Goal: Transaction & Acquisition: Obtain resource

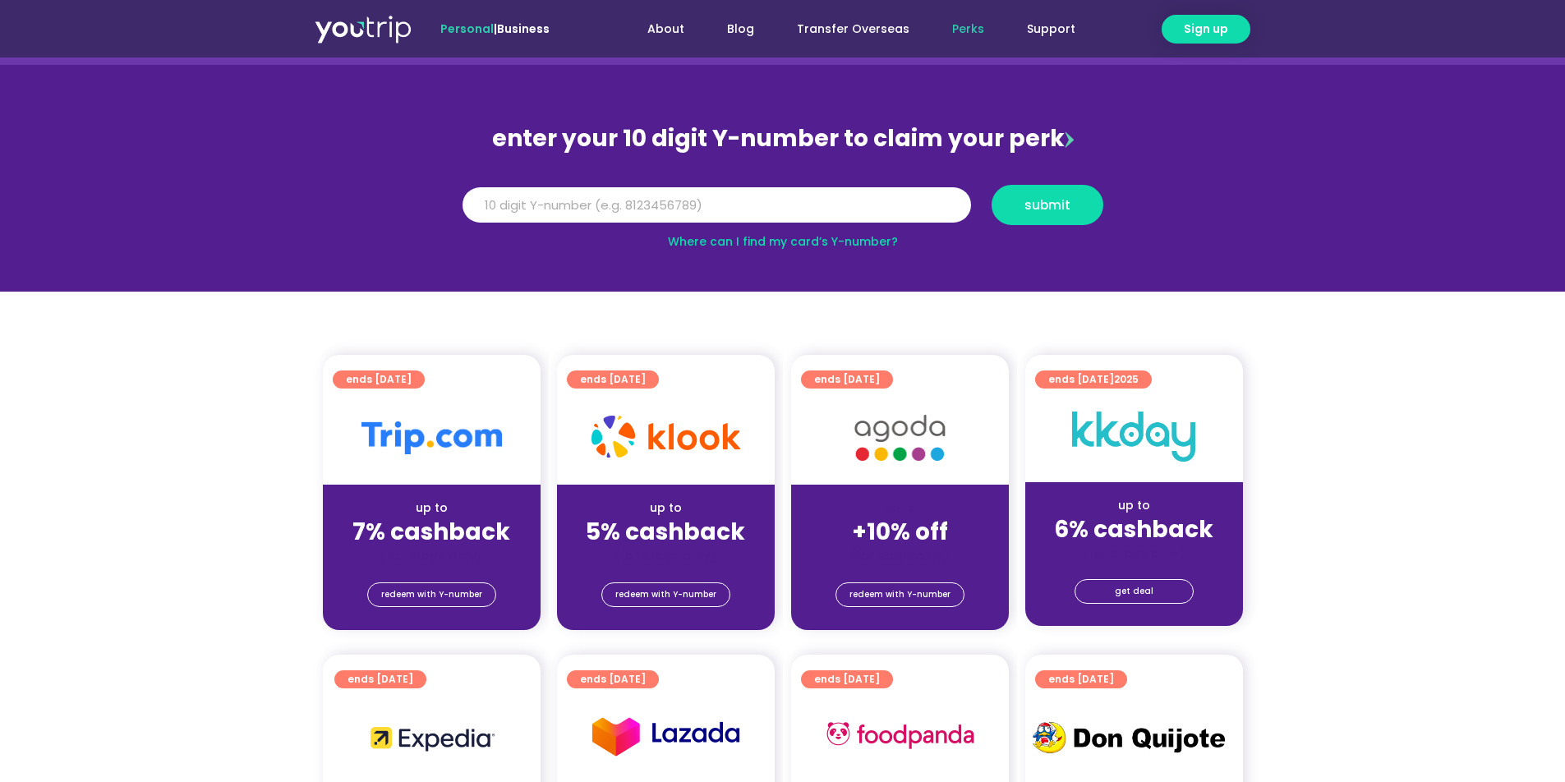
scroll to position [128, 0]
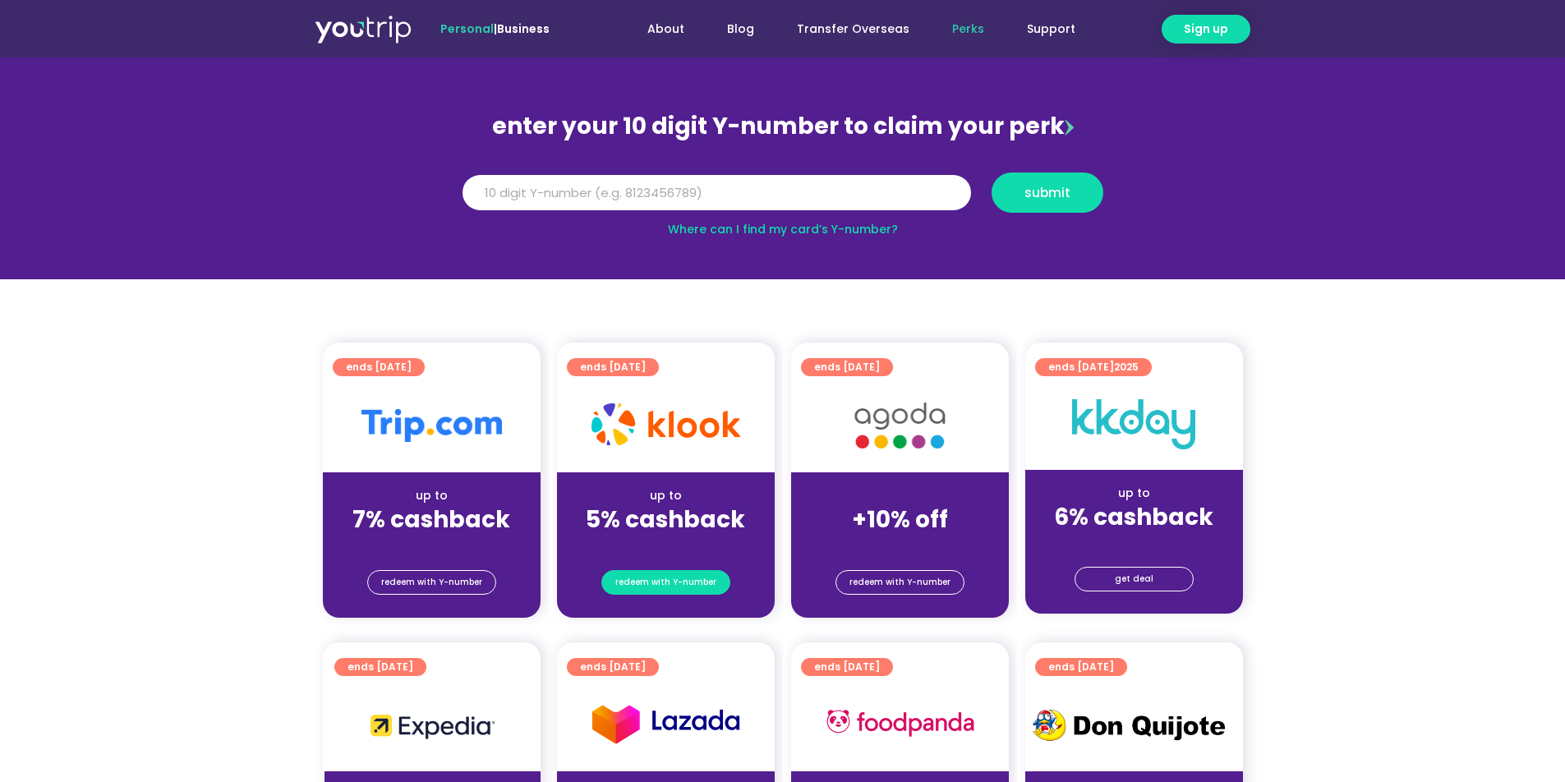
click at [693, 587] on span "redeem with Y-number" at bounding box center [665, 582] width 101 height 23
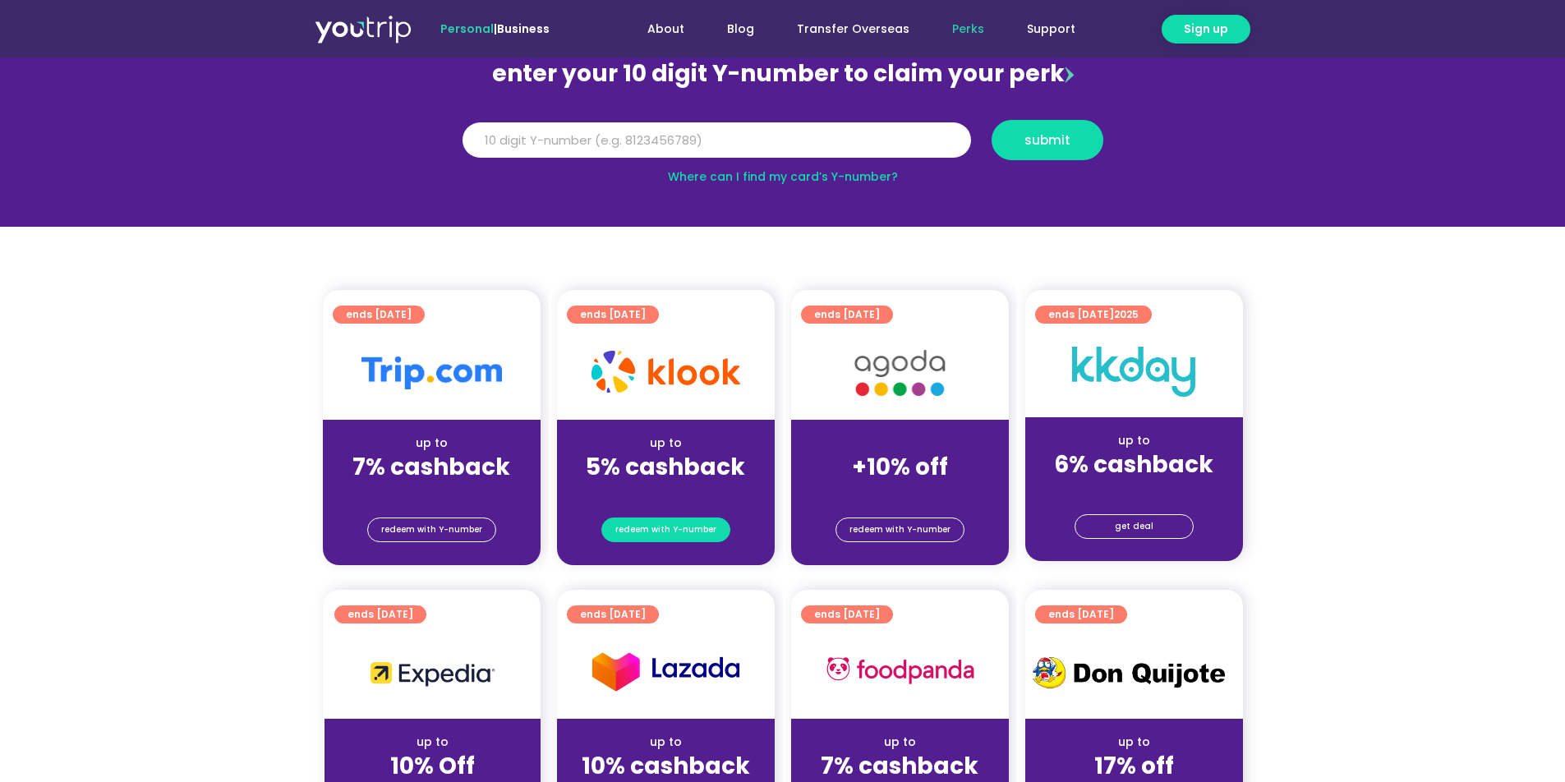
click at [684, 518] on span "redeem with Y-number" at bounding box center [665, 529] width 101 height 23
click at [617, 140] on input "Y Number" at bounding box center [716, 140] width 508 height 36
type input "8179759011"
click at [1045, 142] on span "submit" at bounding box center [1047, 140] width 46 height 12
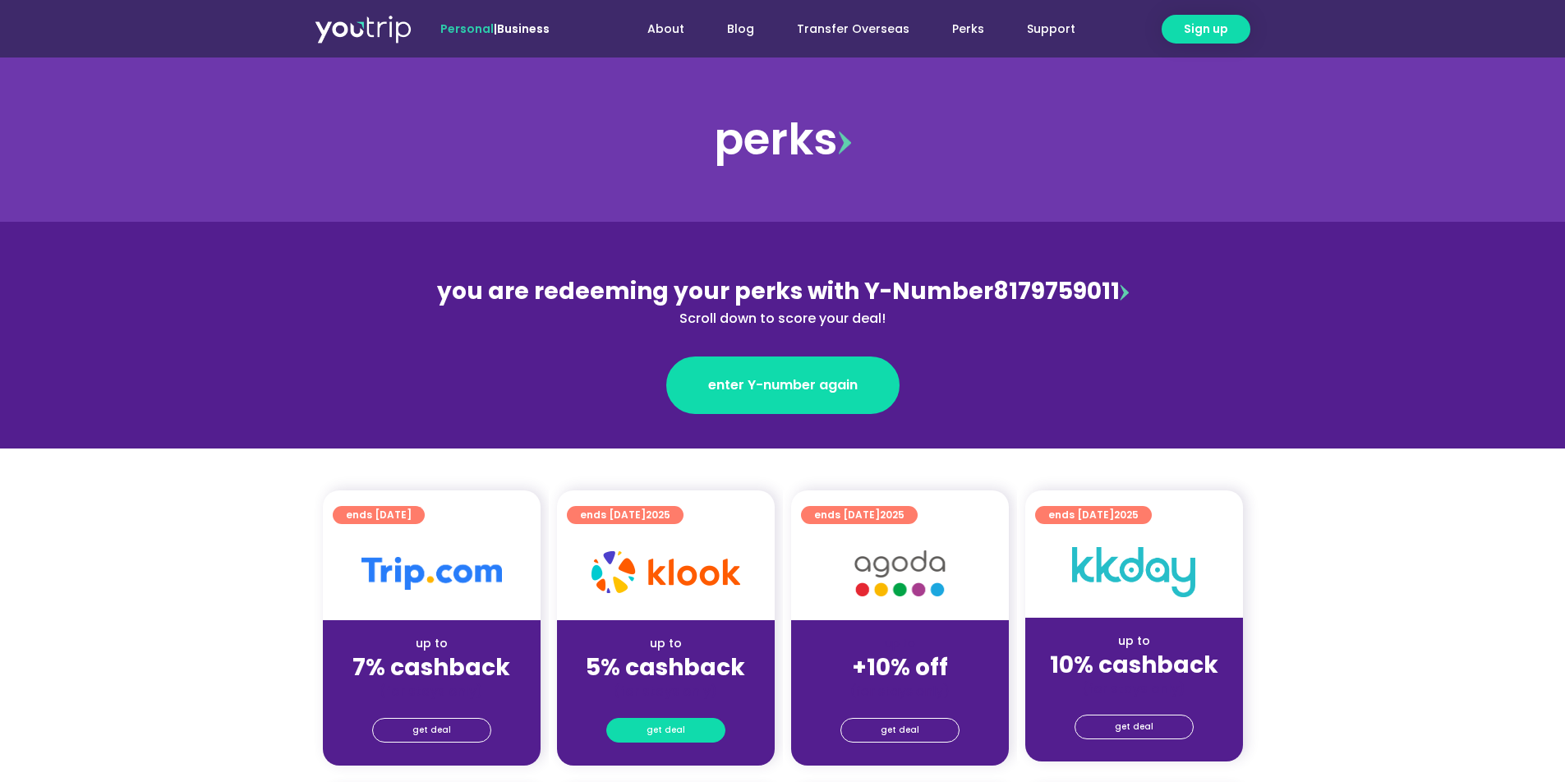
click at [689, 730] on link "get deal" at bounding box center [665, 730] width 119 height 25
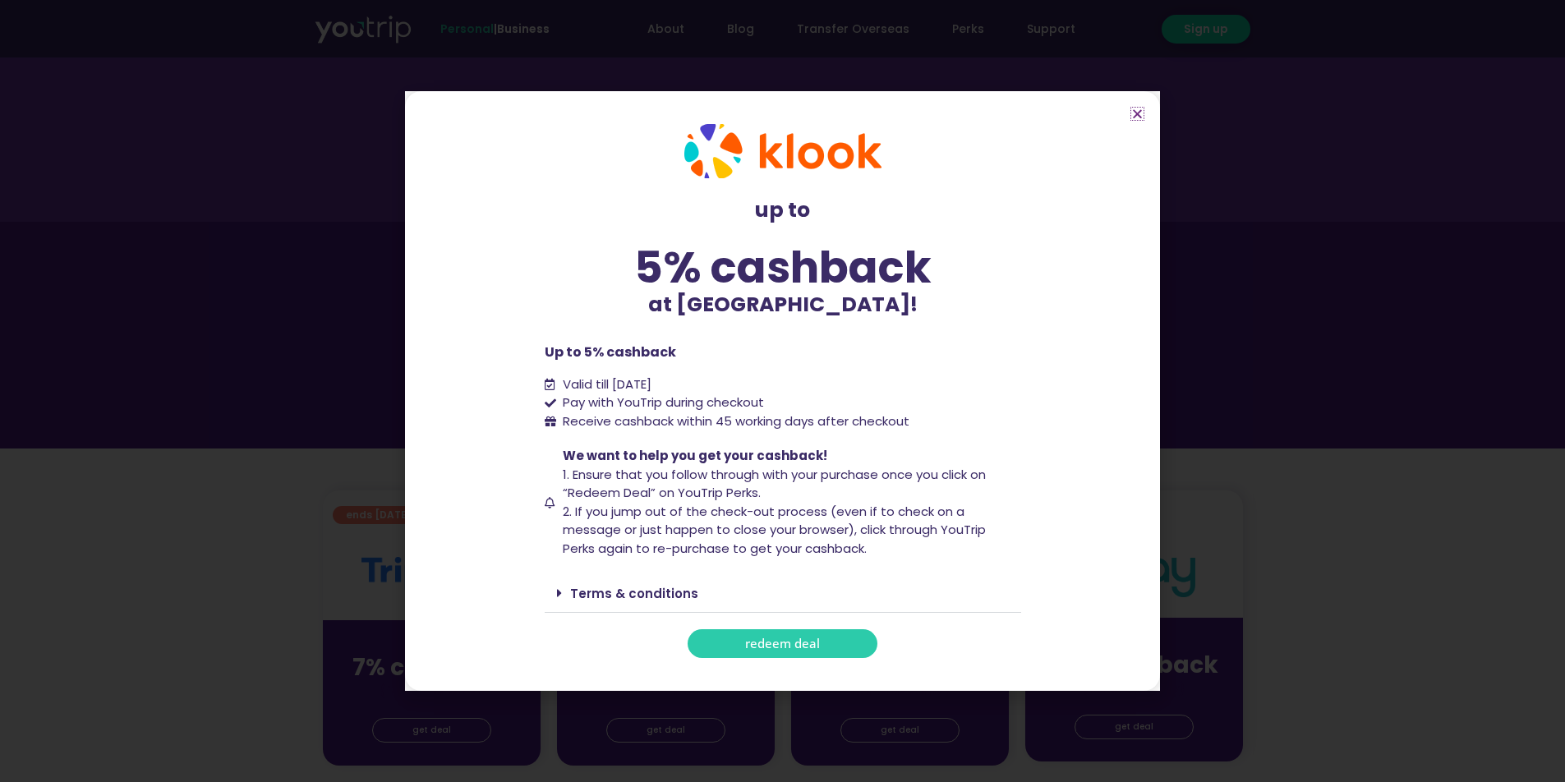
scroll to position [31, 0]
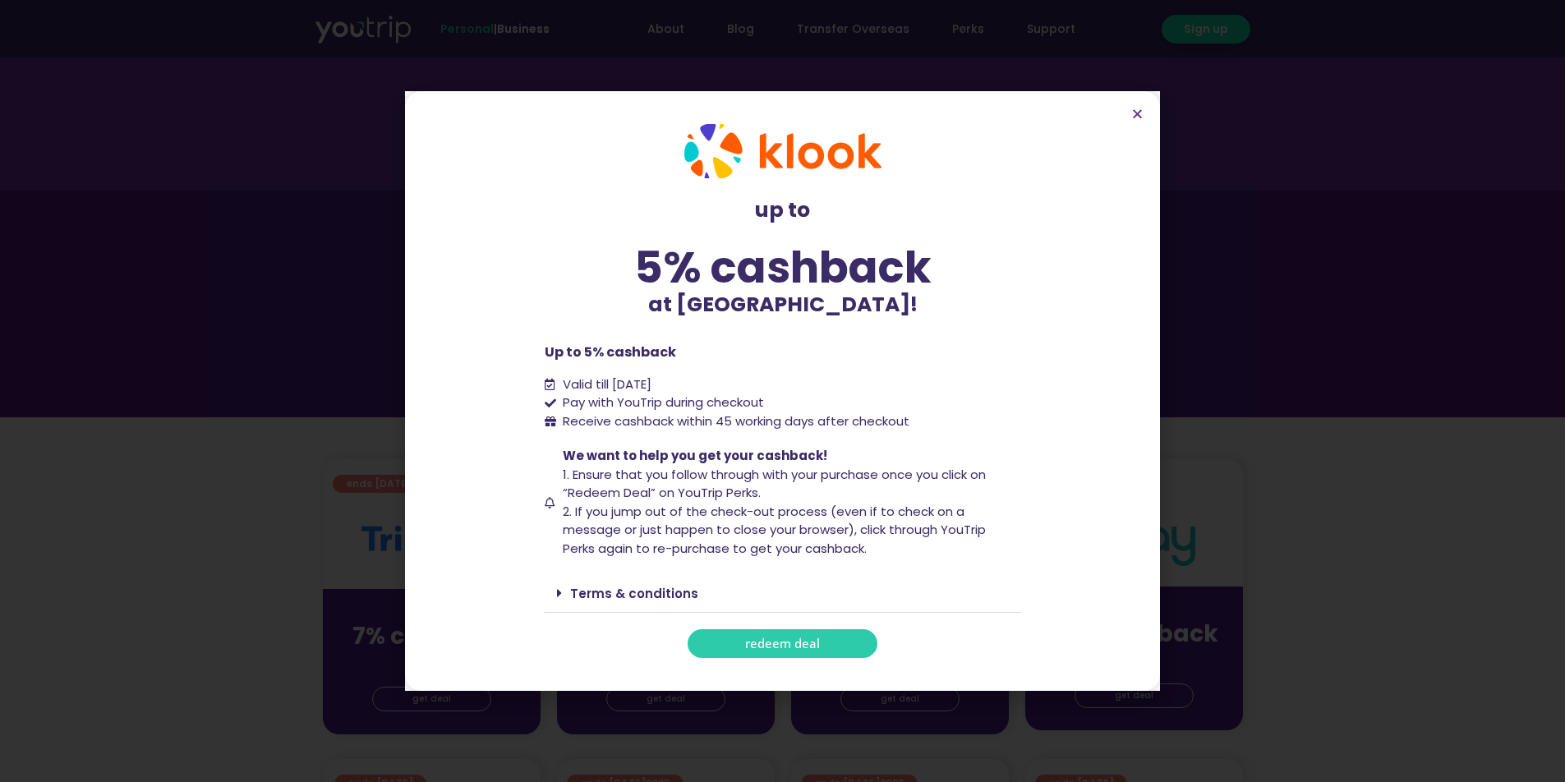
click at [642, 581] on div "Terms & conditions" at bounding box center [783, 593] width 476 height 39
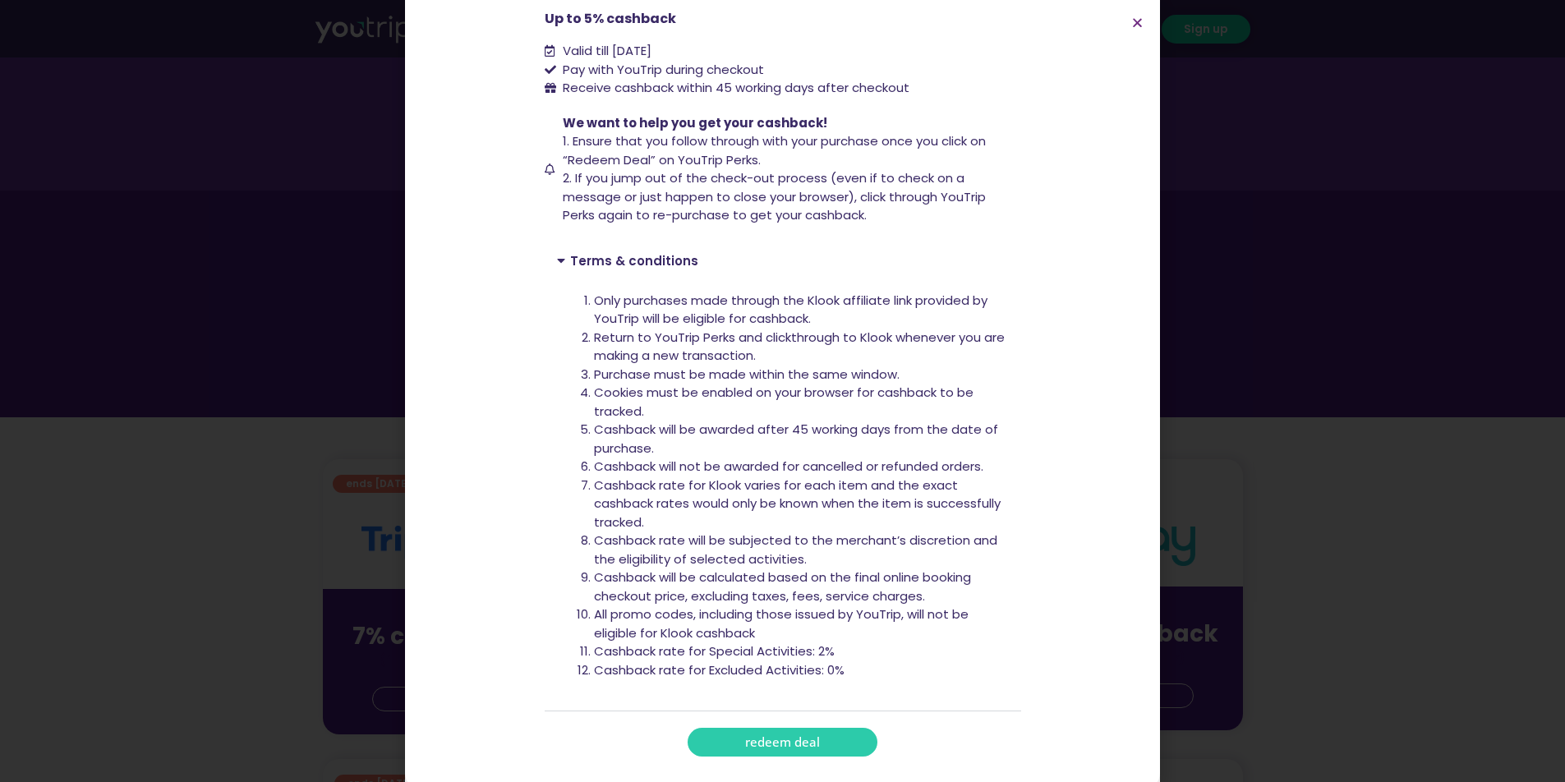
scroll to position [242, 0]
click at [812, 625] on li "All promo codes, including those issued by YouTrip, will not be eligible for Kl…" at bounding box center [801, 624] width 415 height 37
drag, startPoint x: 833, startPoint y: 646, endPoint x: 894, endPoint y: 648, distance: 60.8
click at [794, 652] on li "Cashback rate for Special Activities: 2%" at bounding box center [801, 652] width 415 height 19
click at [894, 648] on li "Cashback rate for Special Activities: 2%" at bounding box center [801, 652] width 415 height 19
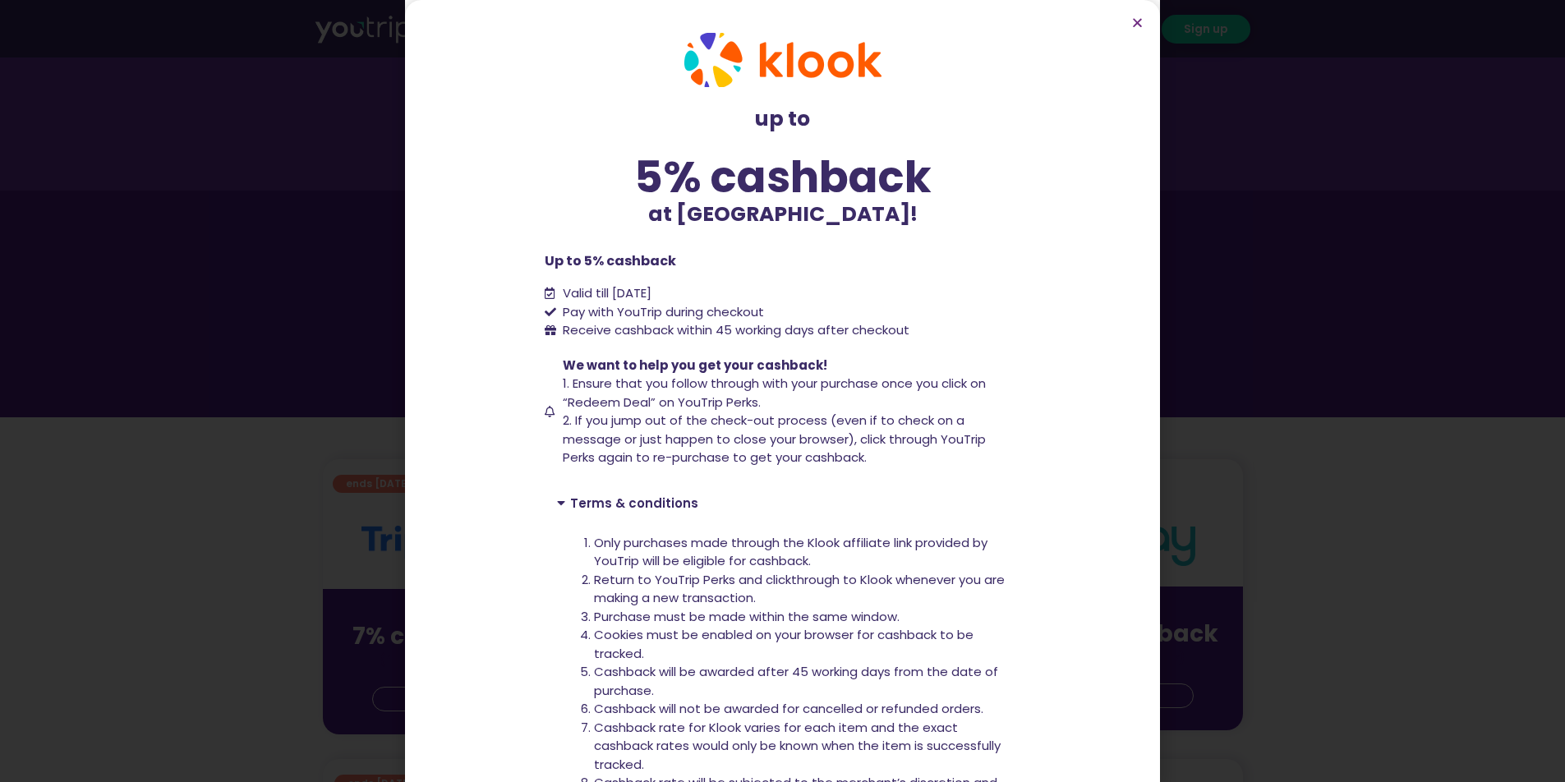
scroll to position [0, 0]
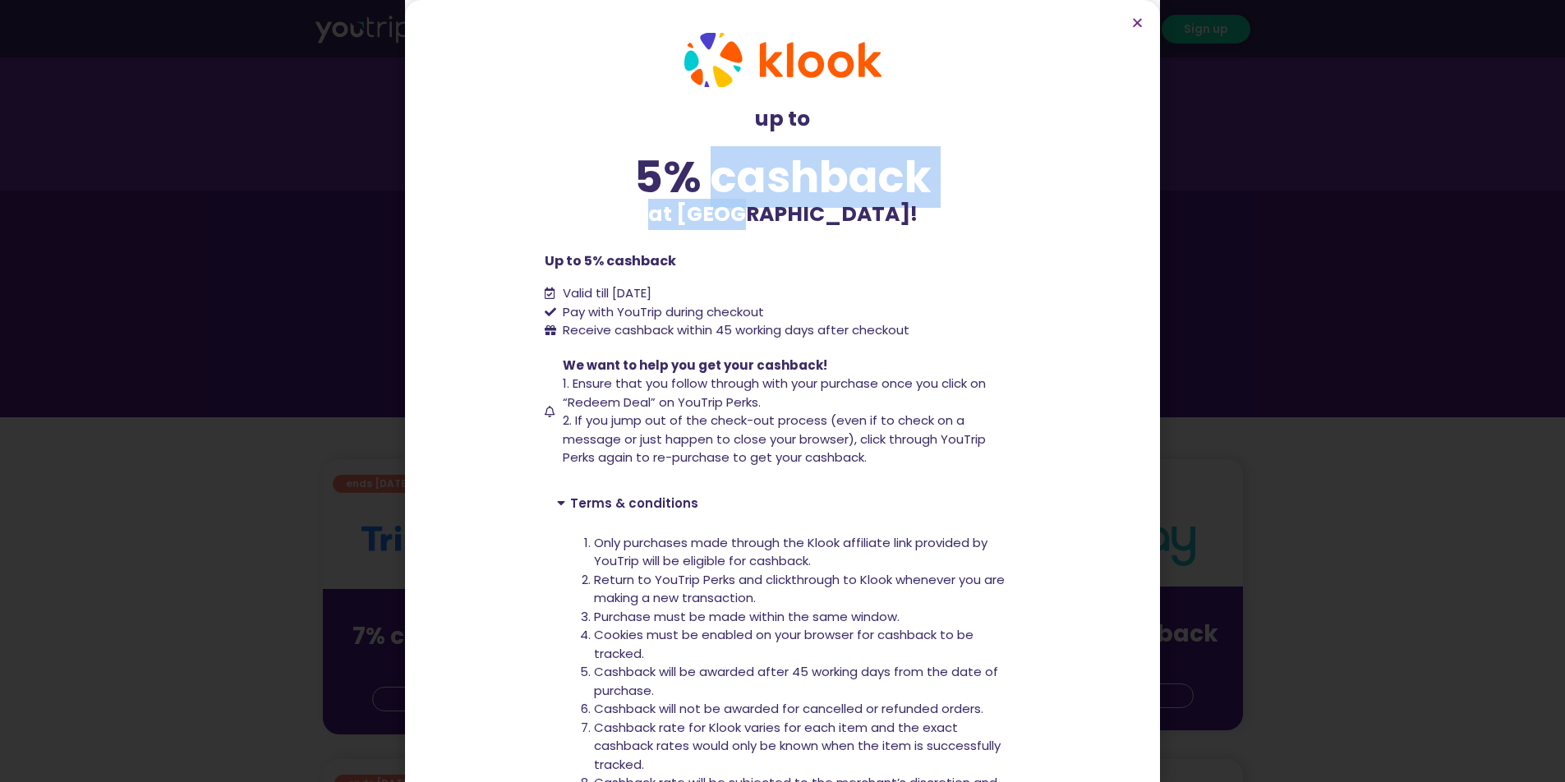
drag, startPoint x: 736, startPoint y: 199, endPoint x: 820, endPoint y: 204, distance: 83.9
click at [820, 204] on div "up to 5% cashback at [GEOGRAPHIC_DATA]!" at bounding box center [783, 167] width 476 height 126
click at [820, 204] on p "at [GEOGRAPHIC_DATA]!" at bounding box center [783, 214] width 476 height 31
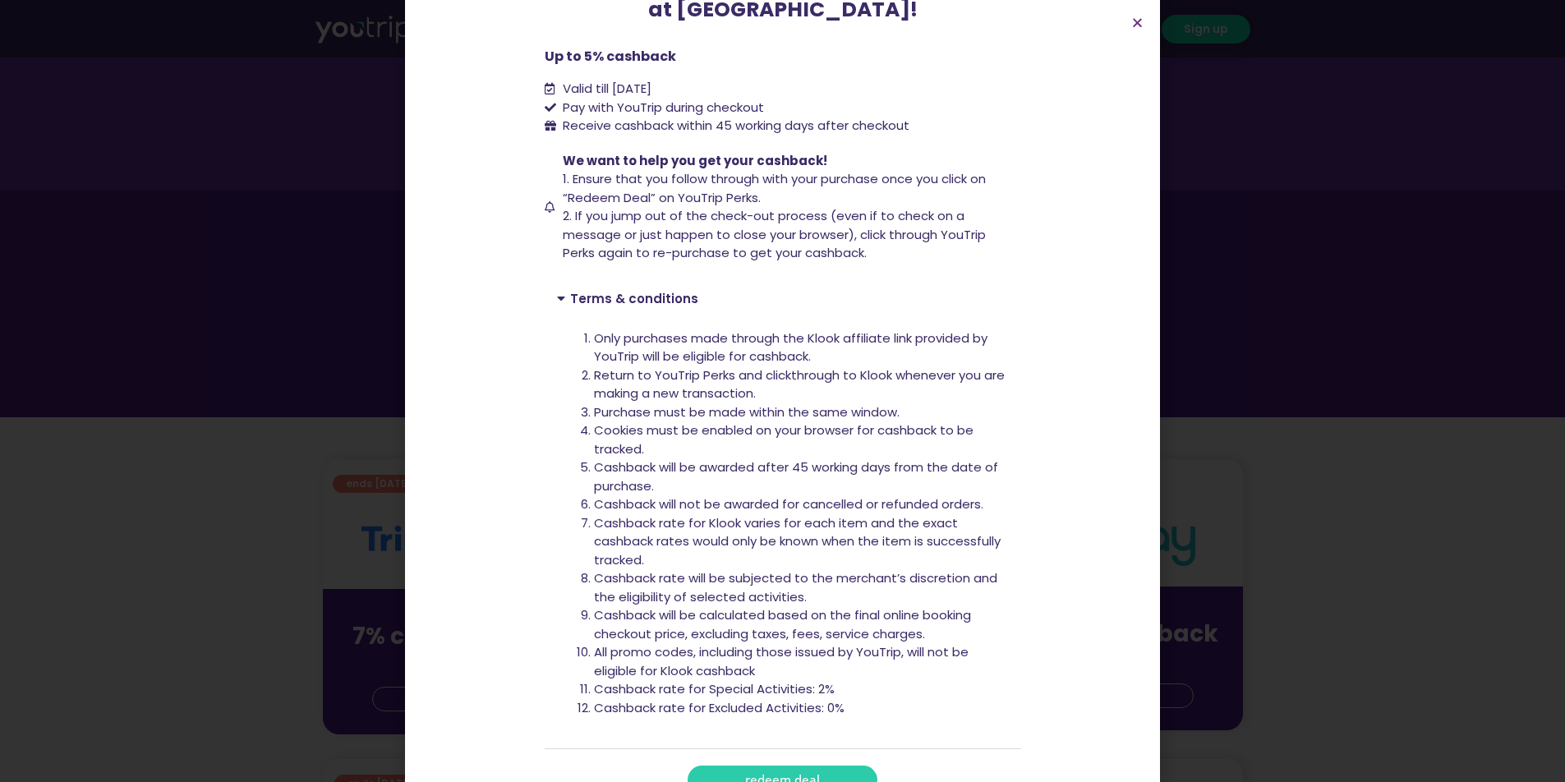
scroll to position [205, 0]
drag, startPoint x: 825, startPoint y: 610, endPoint x: 913, endPoint y: 609, distance: 88.7
click at [825, 610] on li "Cashback will be calculated based on the final online booking checkout price, e…" at bounding box center [801, 623] width 415 height 37
click at [917, 609] on li "Cashback will be calculated based on the final online booking checkout price, e…" at bounding box center [801, 623] width 415 height 37
drag, startPoint x: 868, startPoint y: 671, endPoint x: 766, endPoint y: 686, distance: 103.7
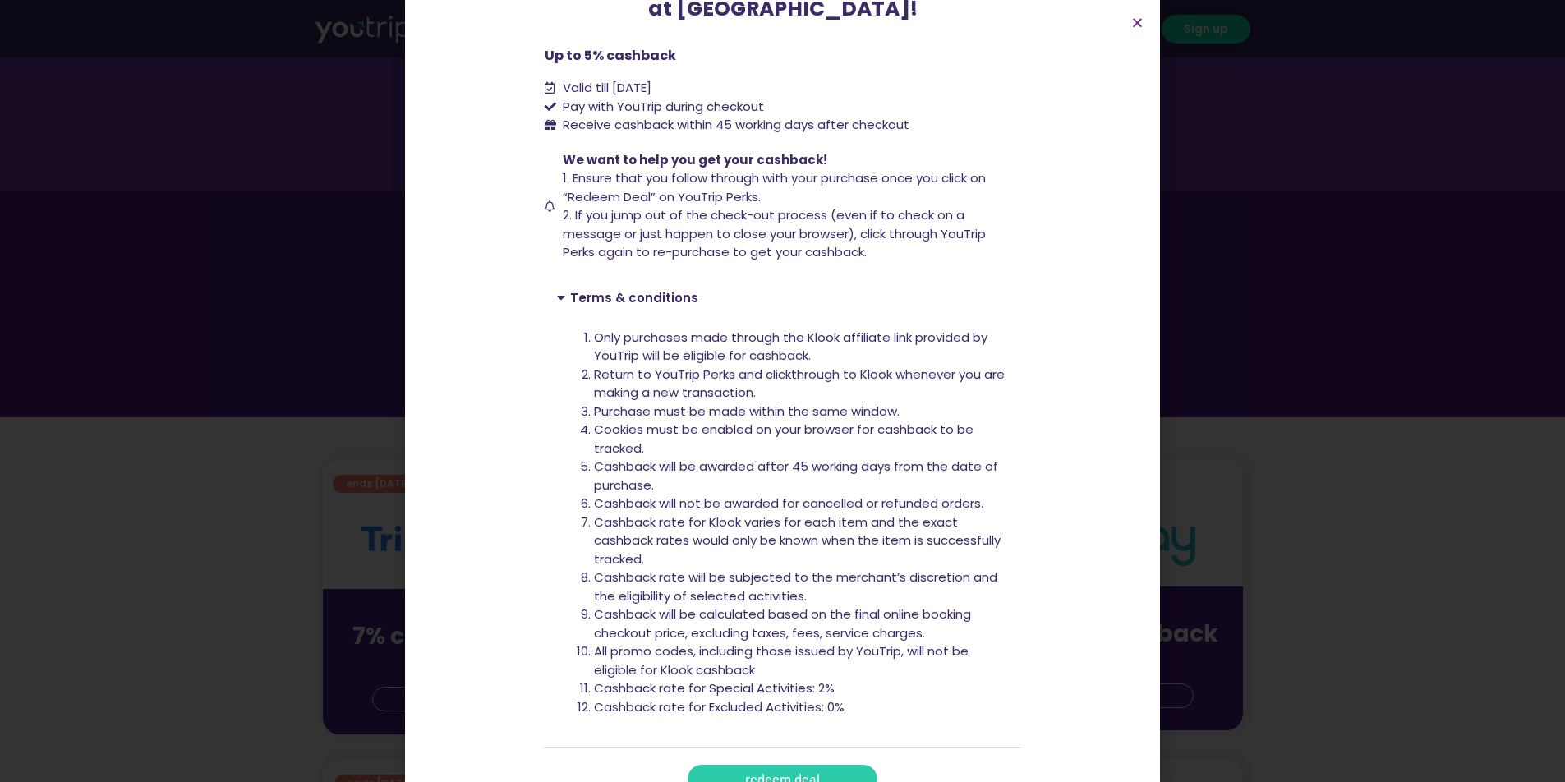
click at [766, 686] on li "Cashback rate for Special Activities: 2%" at bounding box center [801, 688] width 415 height 19
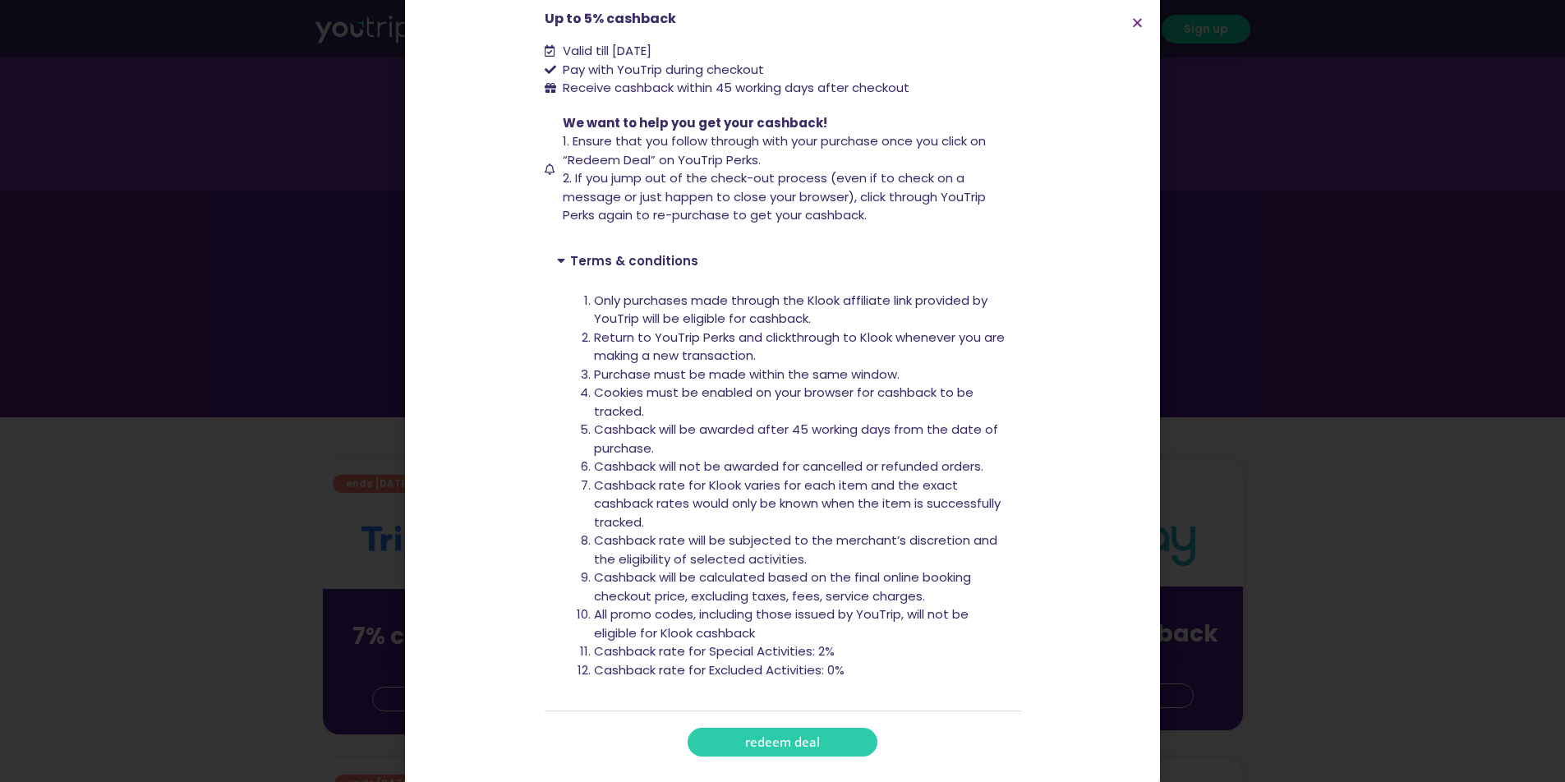
scroll to position [242, 0]
drag, startPoint x: 817, startPoint y: 641, endPoint x: 862, endPoint y: 640, distance: 44.4
click at [862, 643] on li "Cashback rate for Special Activities: 2%" at bounding box center [801, 652] width 415 height 19
click at [844, 662] on li "Cashback rate for Excluded Activities: 0%" at bounding box center [801, 671] width 415 height 19
click at [823, 645] on li "Cashback rate for Special Activities: 2%" at bounding box center [801, 652] width 415 height 19
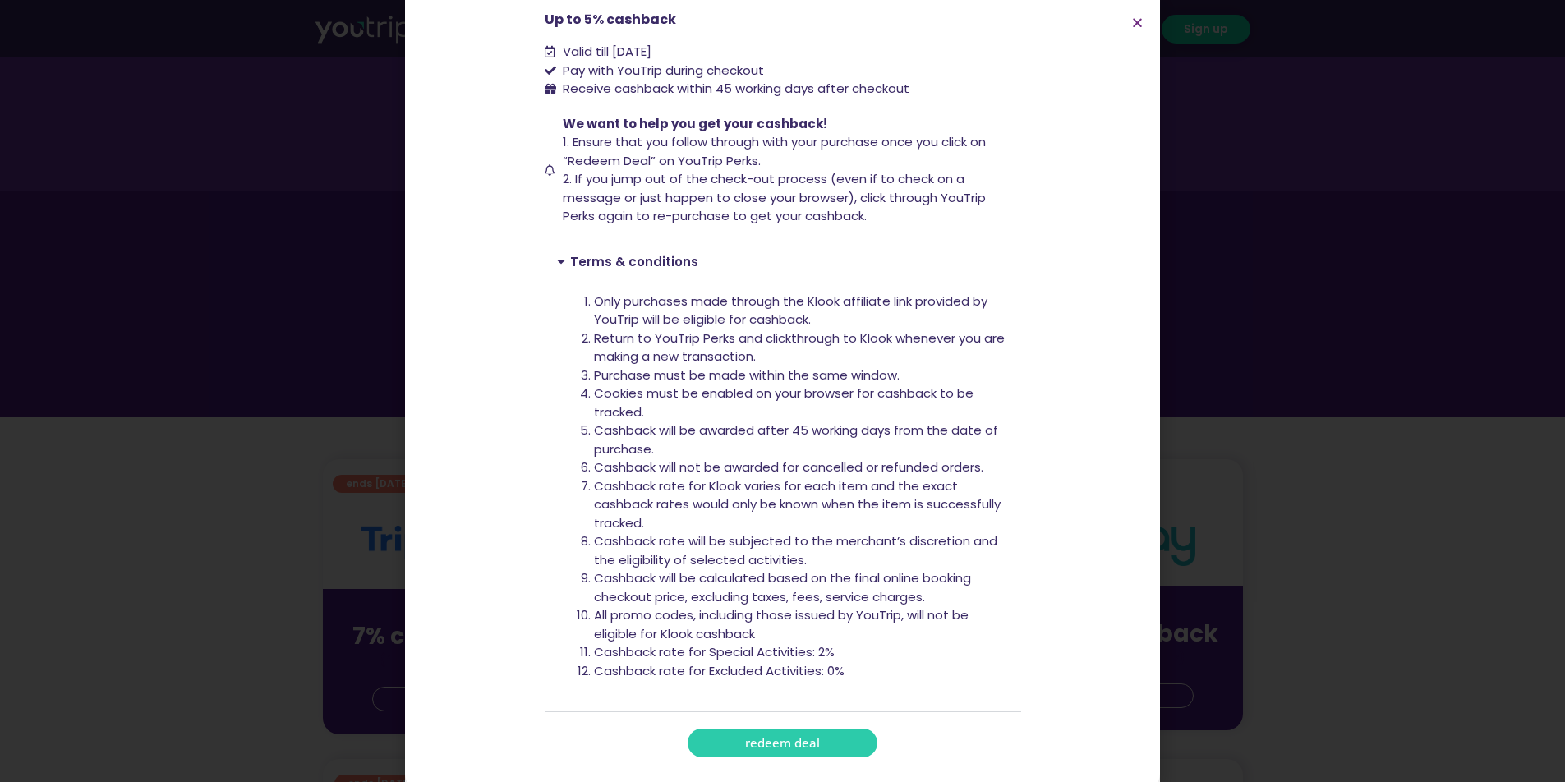
click at [823, 644] on li "Cashback rate for Special Activities: 2%" at bounding box center [801, 652] width 415 height 19
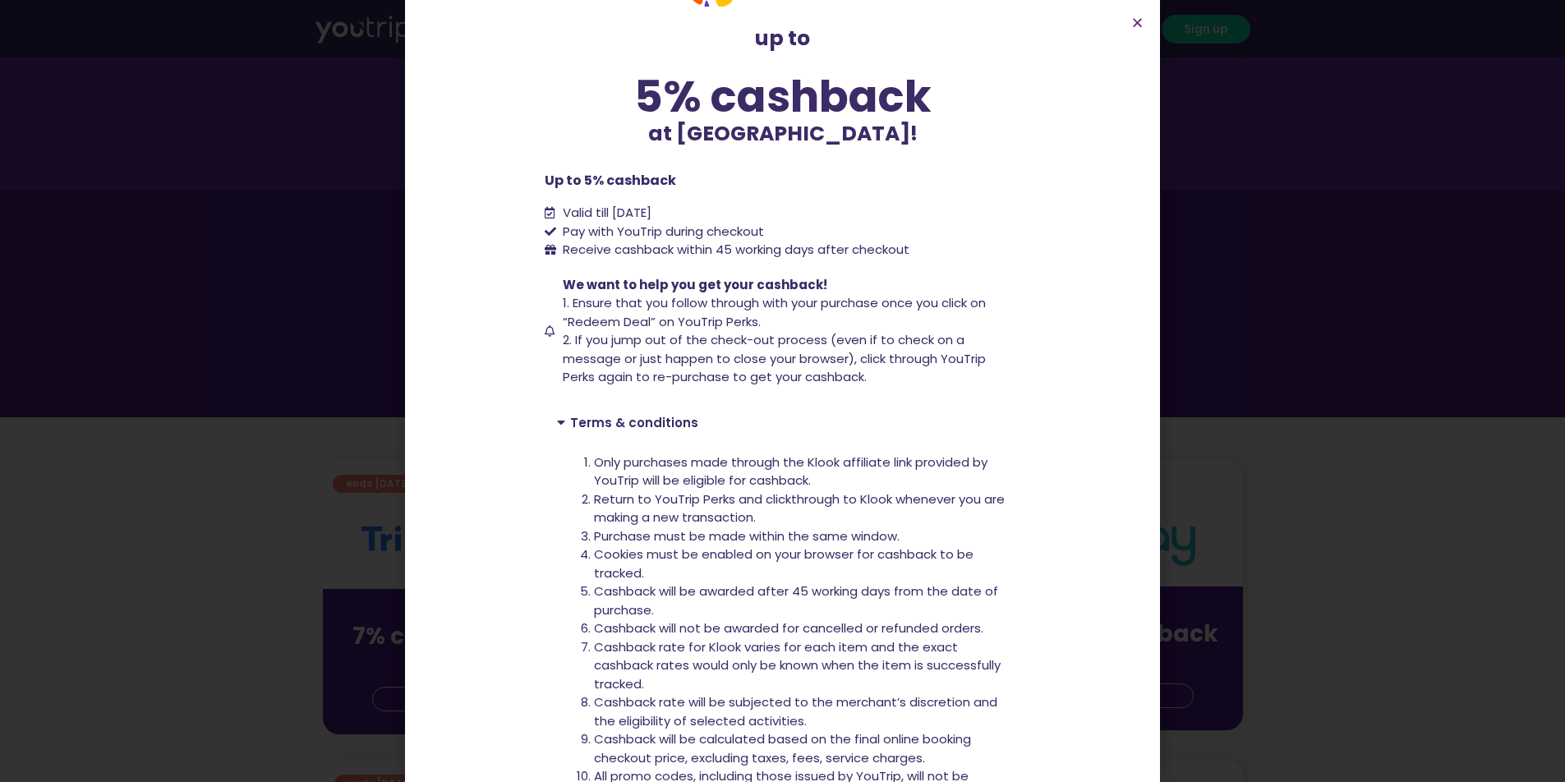
scroll to position [13, 0]
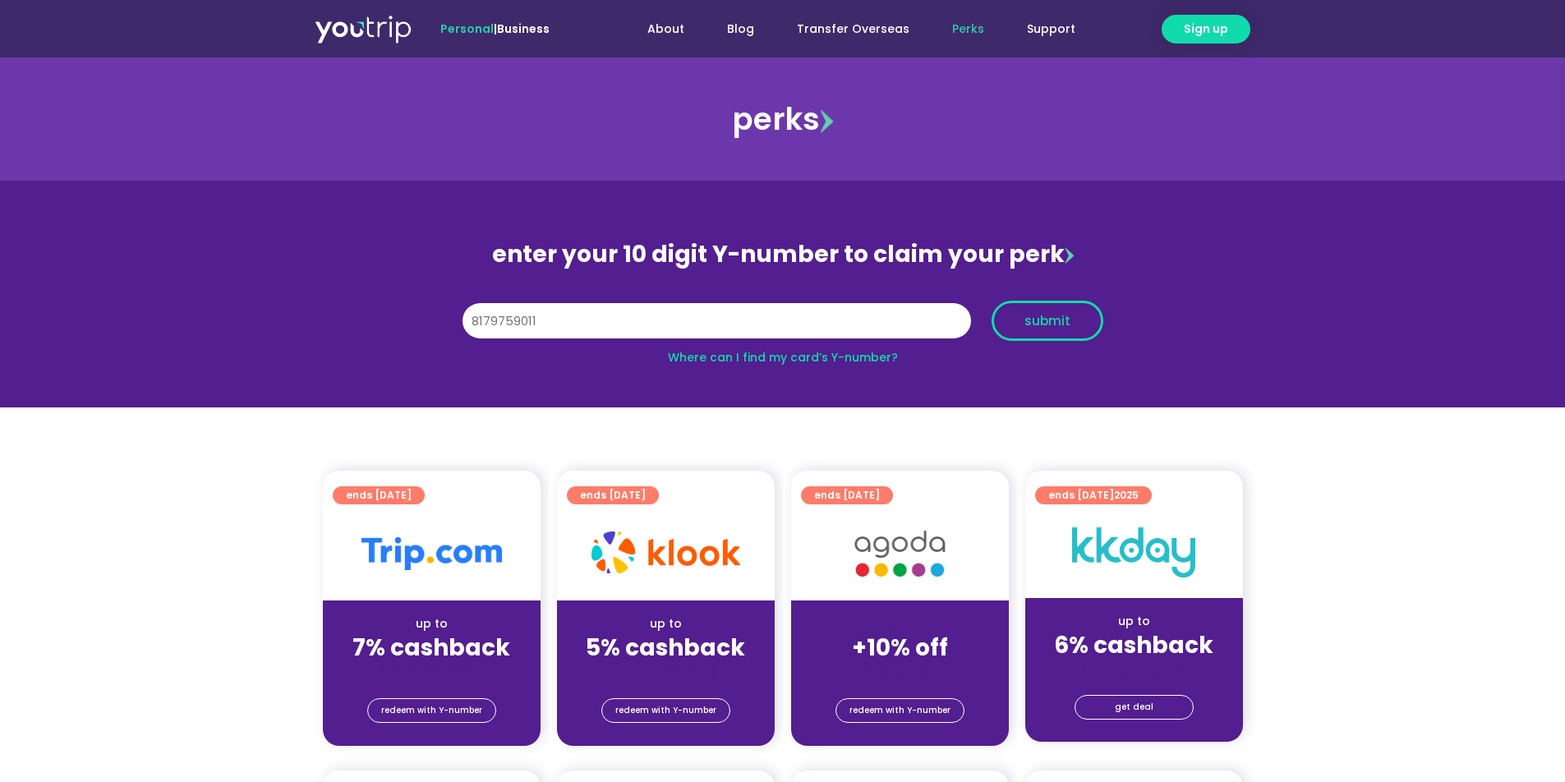
type input "8179759011"
click at [1054, 330] on button "submit" at bounding box center [1048, 321] width 112 height 40
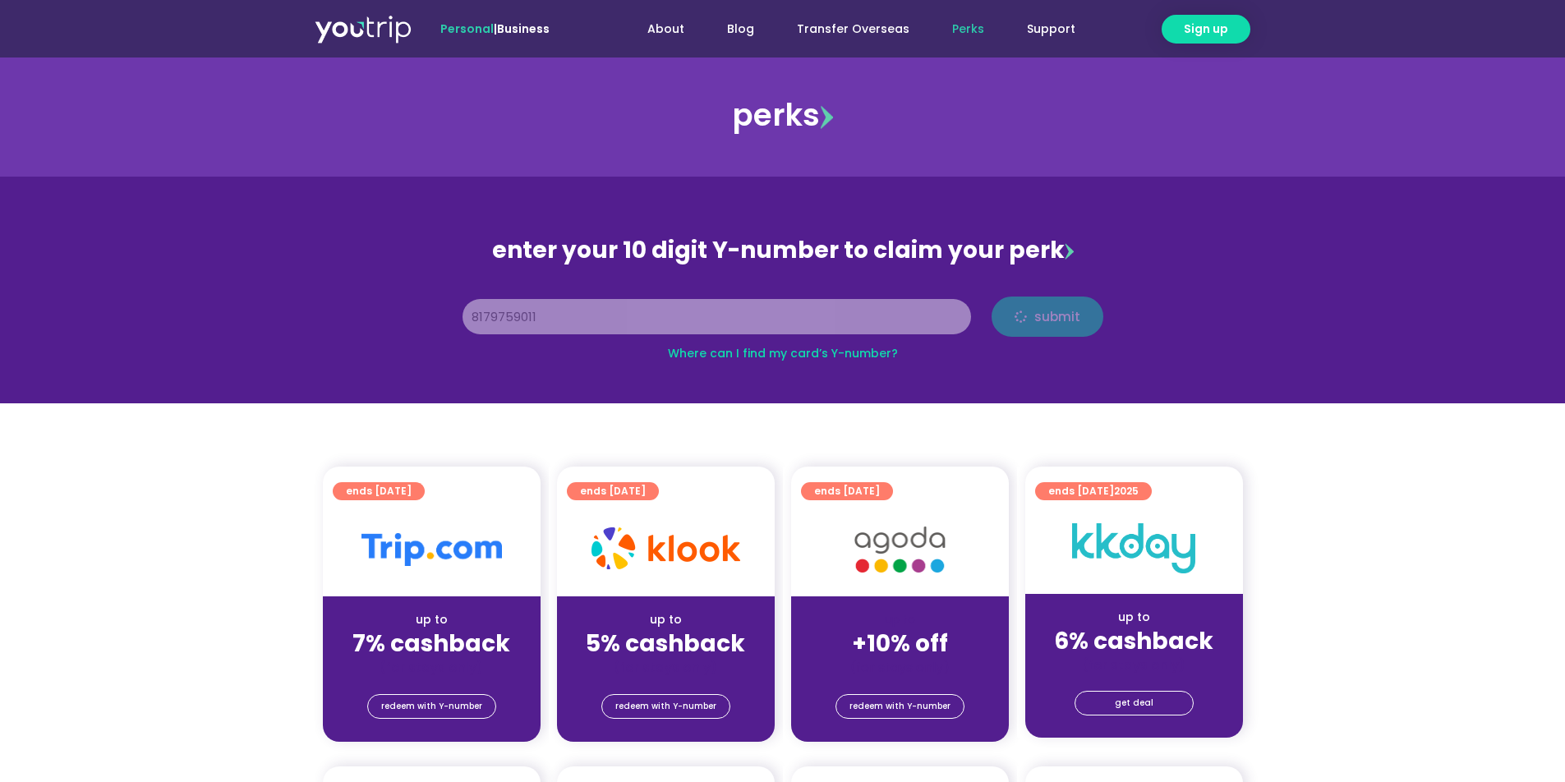
scroll to position [0, 1]
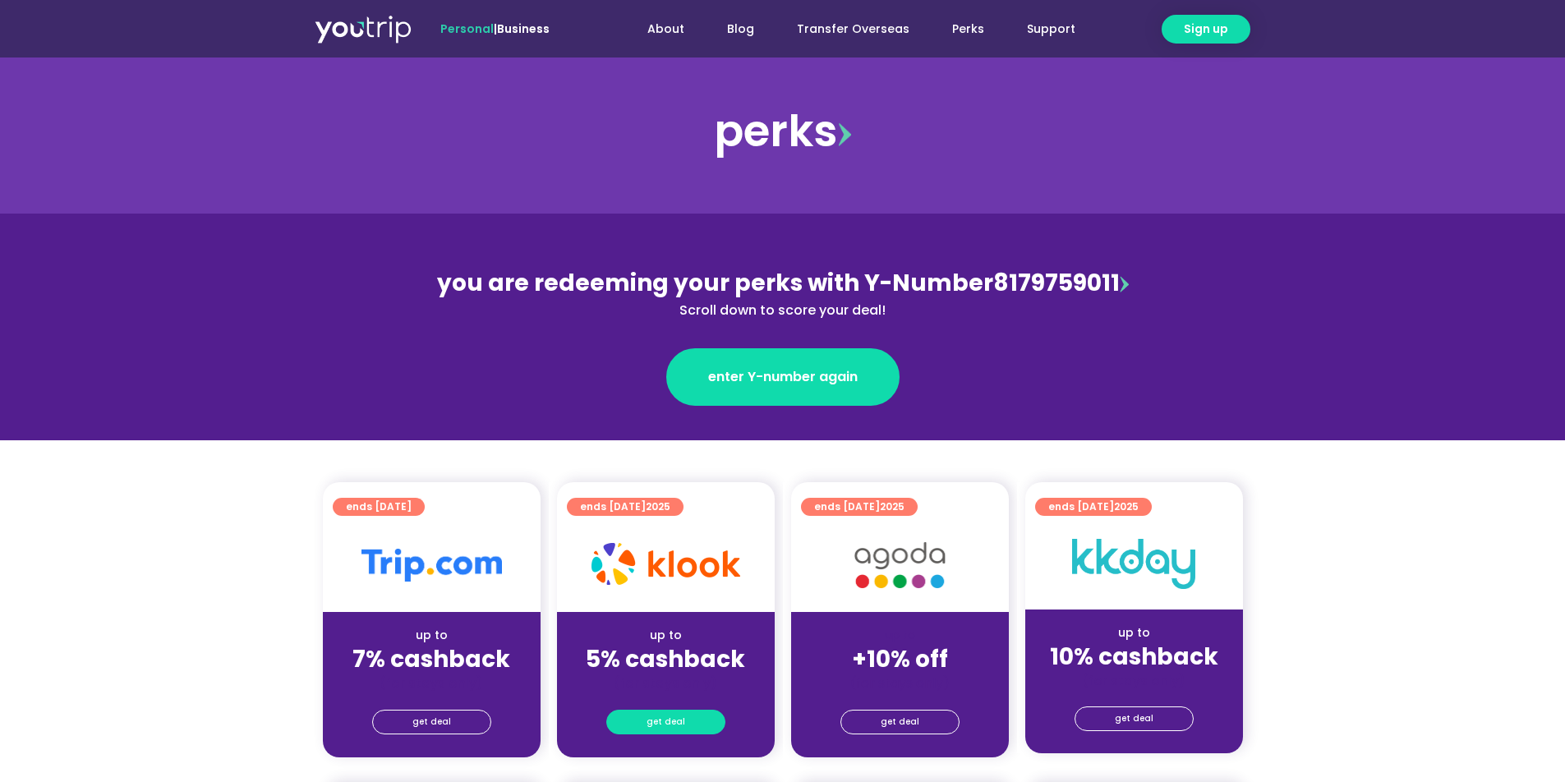
click at [676, 724] on span "get deal" at bounding box center [666, 722] width 39 height 23
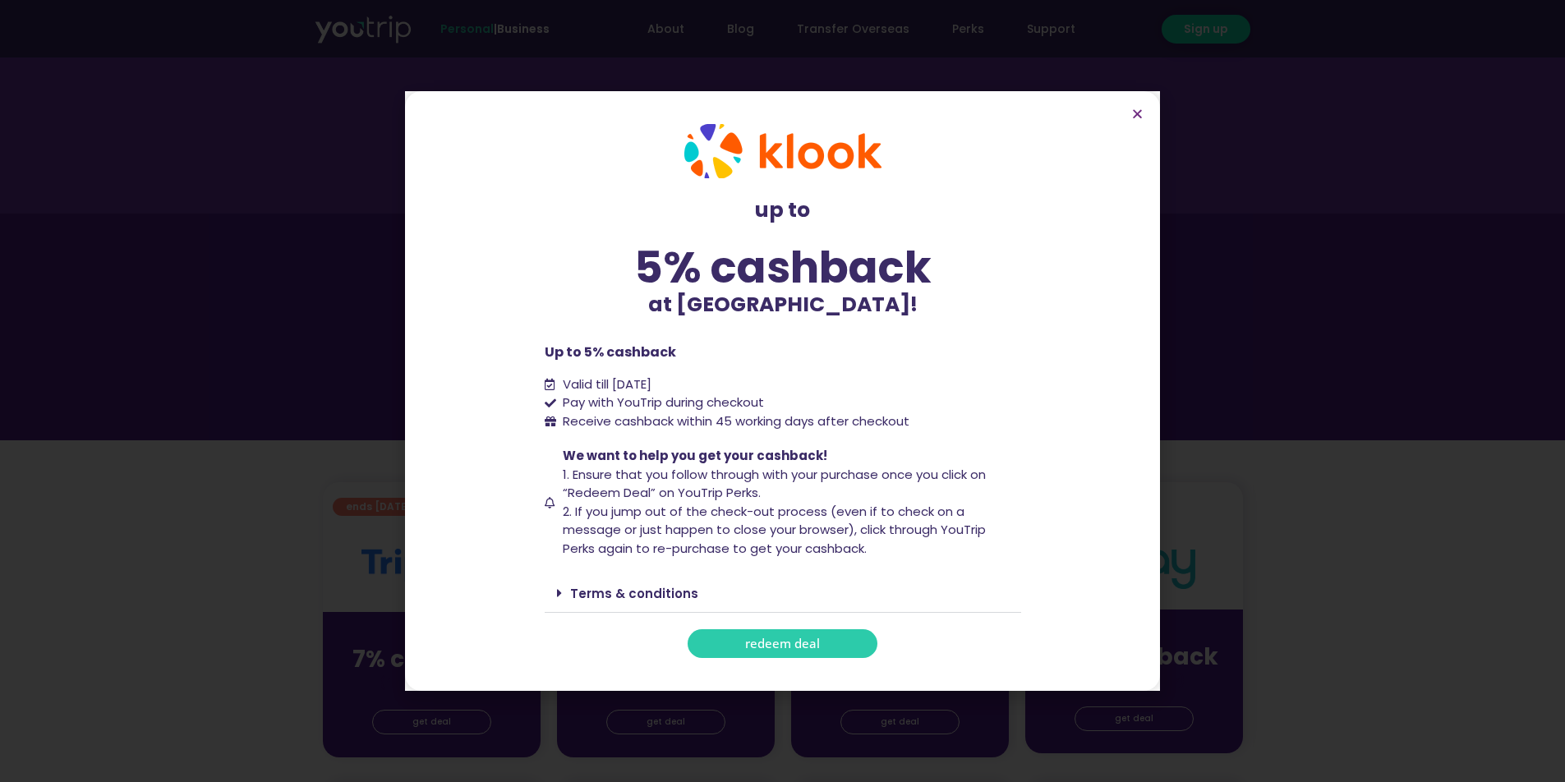
click at [786, 637] on span "redeem deal" at bounding box center [782, 643] width 75 height 12
